Goal: Task Accomplishment & Management: Manage account settings

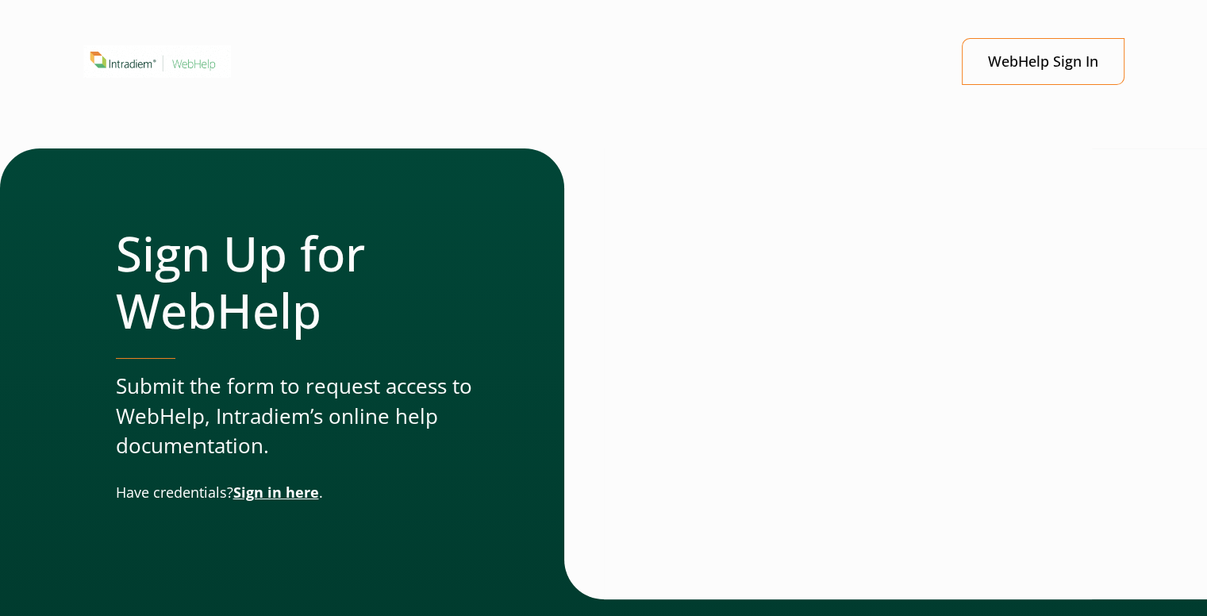
click at [287, 487] on link "Sign in here" at bounding box center [276, 491] width 86 height 19
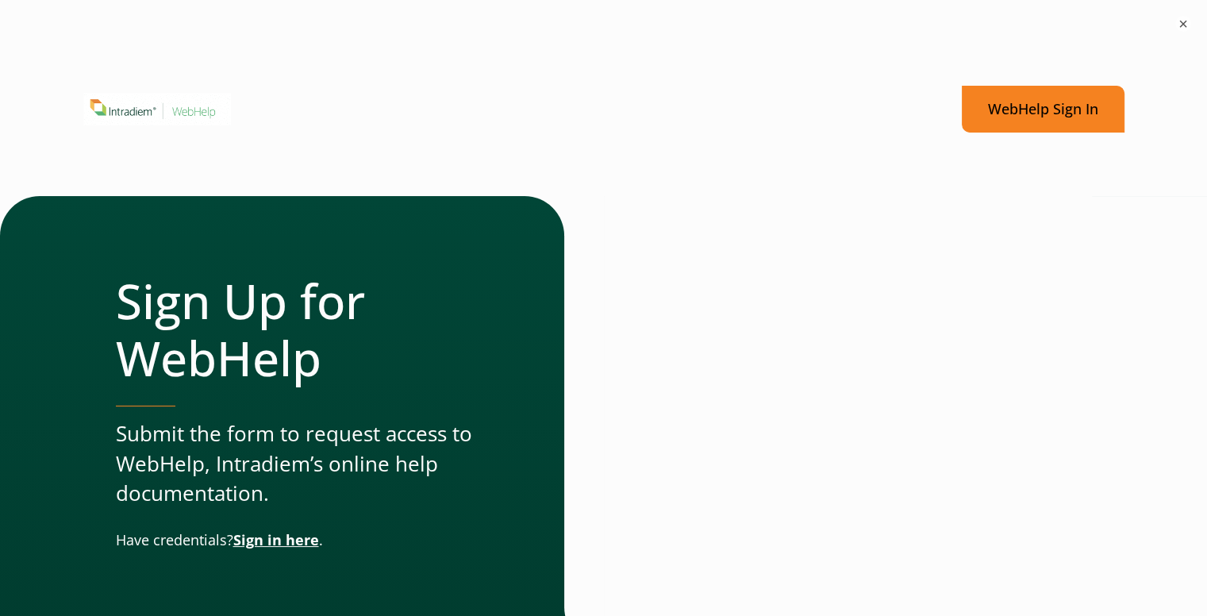
click at [1023, 107] on link "WebHelp Sign In" at bounding box center [1042, 109] width 163 height 47
click at [1020, 118] on link "WebHelp Sign In" at bounding box center [1042, 109] width 163 height 47
click at [527, 76] on header "Menu WebHelp Sign In" at bounding box center [603, 122] width 1207 height 148
